Goal: Check status: Check status

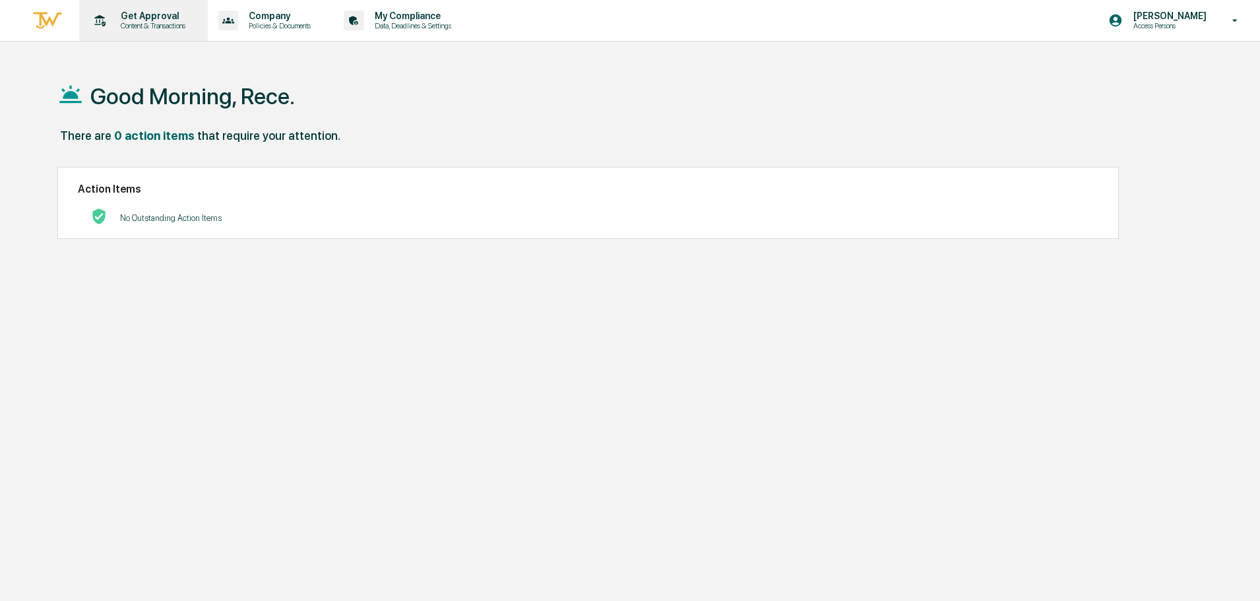
click at [150, 17] on p "Get Approval" at bounding box center [151, 16] width 82 height 11
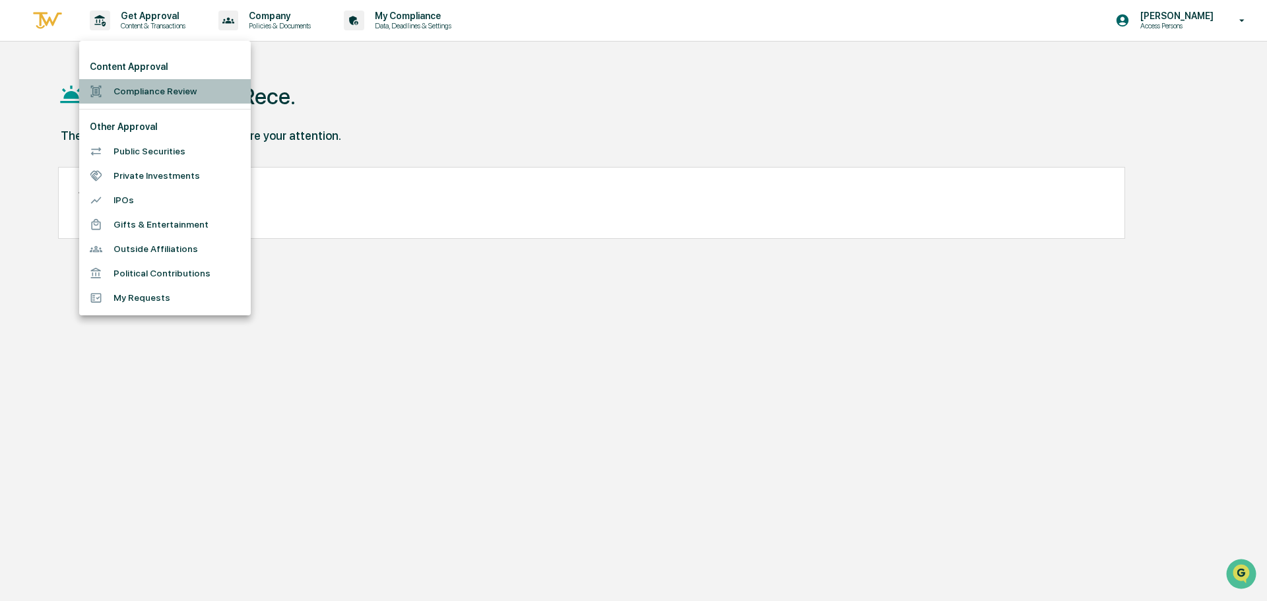
click at [177, 90] on li "Compliance Review" at bounding box center [165, 91] width 172 height 24
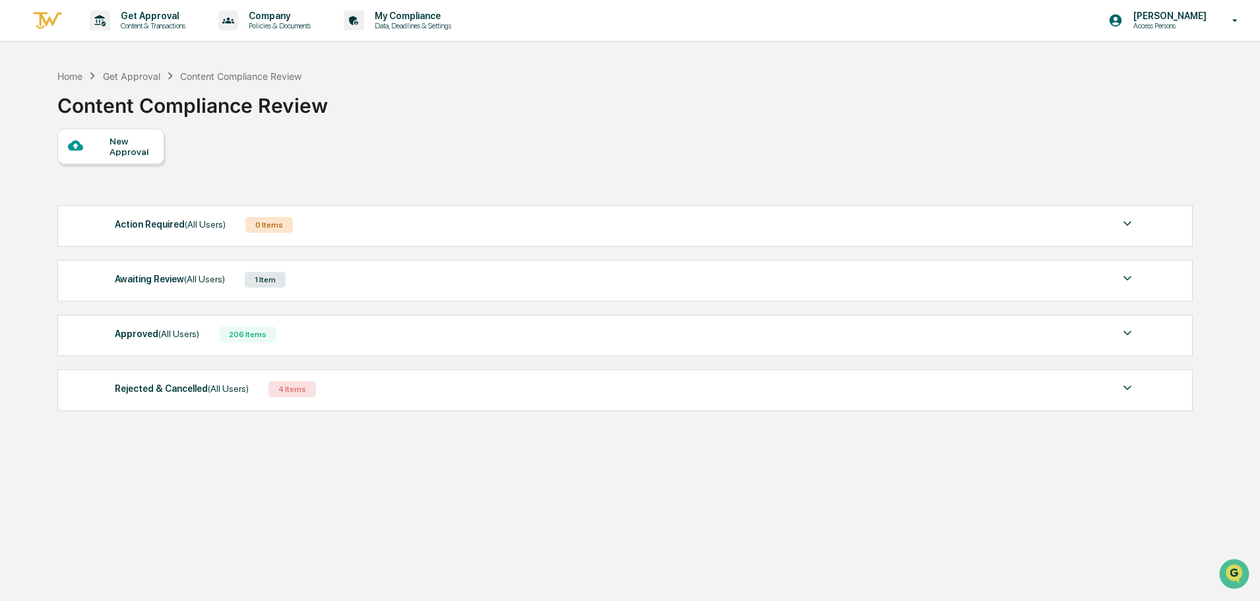
click at [408, 267] on div "Awaiting Review (All Users) 1 Item File Name Review Id Created Date Requested B…" at bounding box center [624, 281] width 1135 height 42
click at [408, 278] on div "Awaiting Review (All Users) 1 Item" at bounding box center [625, 279] width 1020 height 18
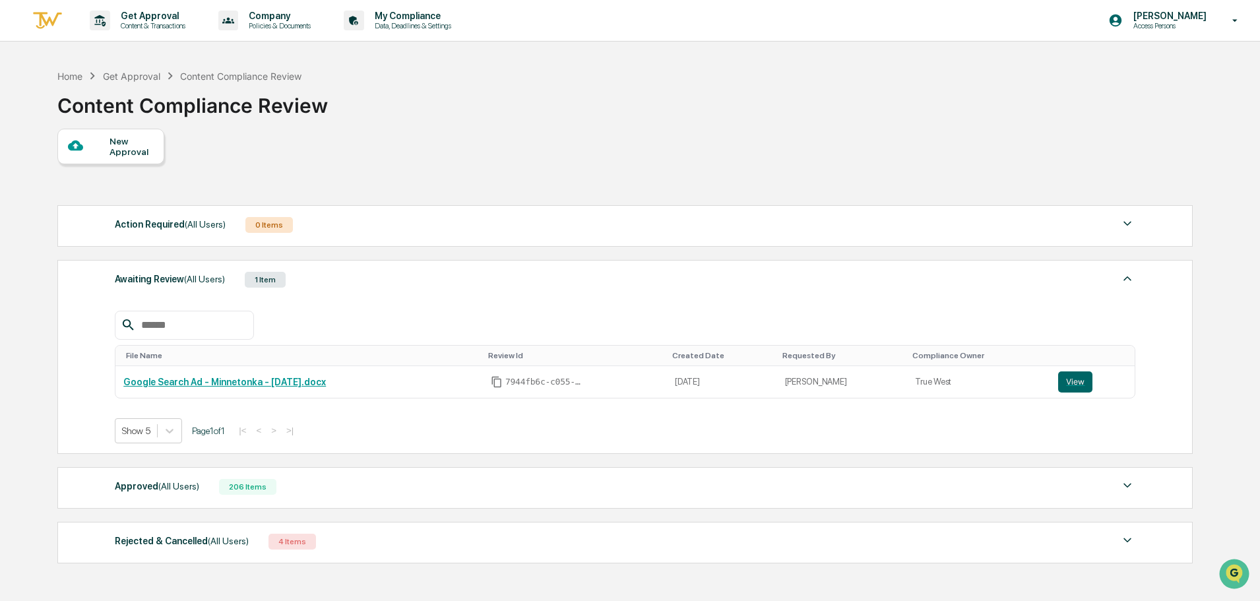
click at [408, 278] on div "Awaiting Review (All Users) 1 Item" at bounding box center [625, 279] width 1020 height 18
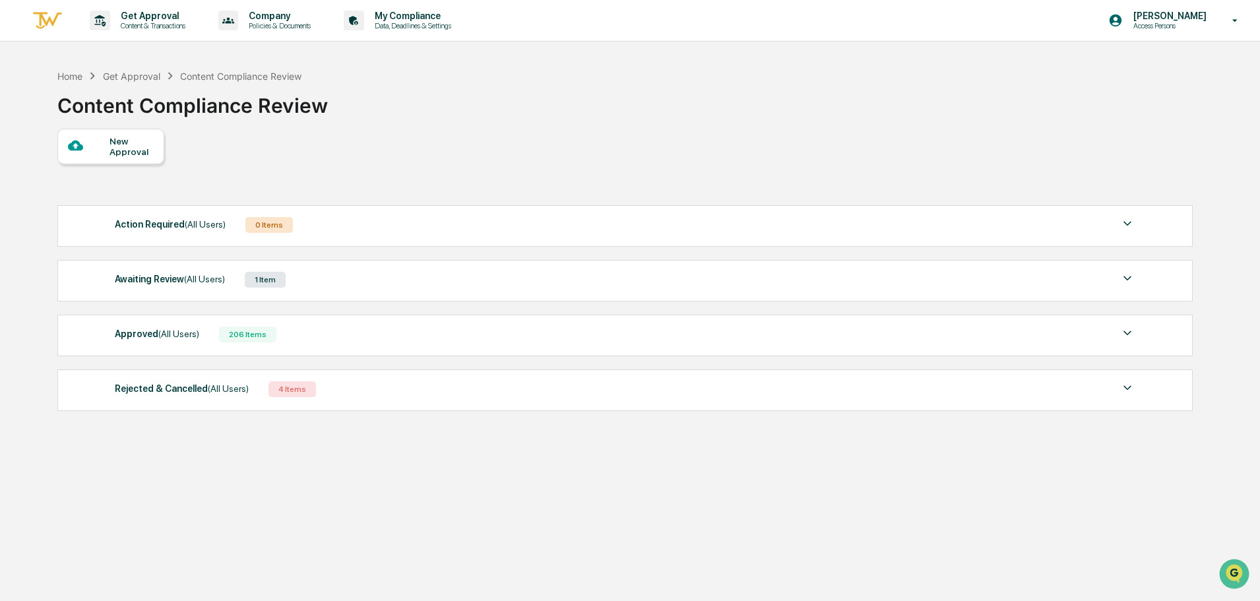
click at [345, 324] on div "Approved (All Users) 206 Items File Name Review Id Created Date Requested By Co…" at bounding box center [624, 336] width 1135 height 42
click at [336, 342] on div "Approved (All Users) 206 Items" at bounding box center [625, 334] width 1020 height 18
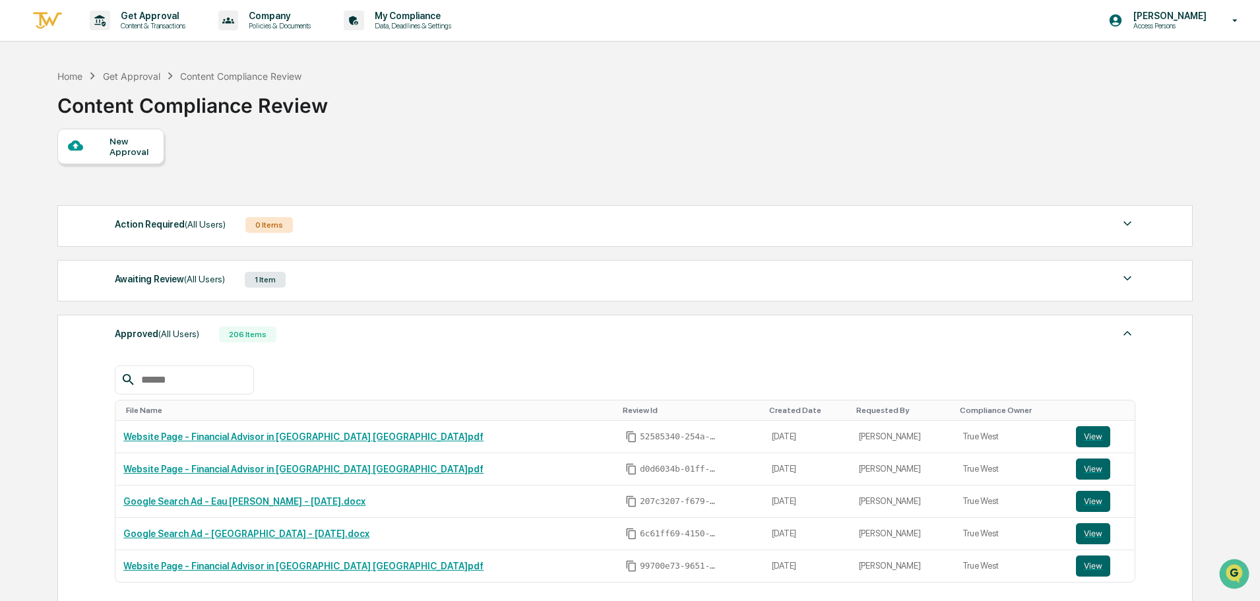
click at [192, 377] on input "text" at bounding box center [192, 379] width 112 height 17
type input "*****"
